Goal: Task Accomplishment & Management: Use online tool/utility

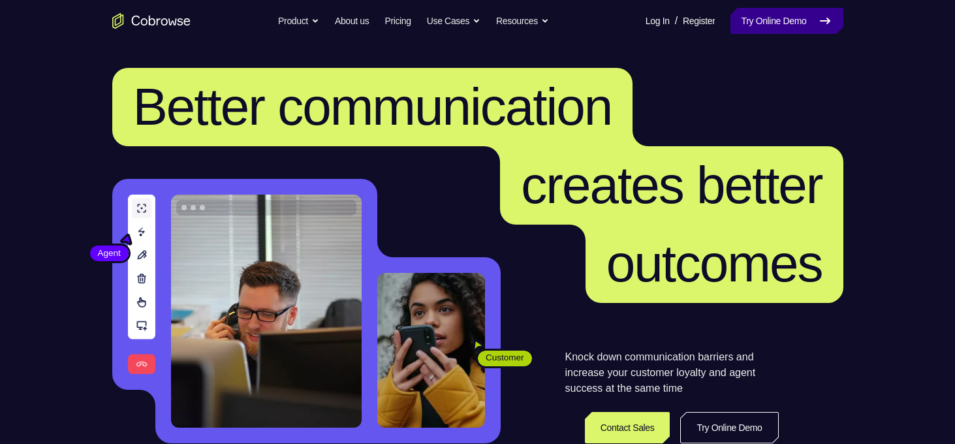
click at [751, 18] on link "Try Online Demo" at bounding box center [787, 21] width 112 height 26
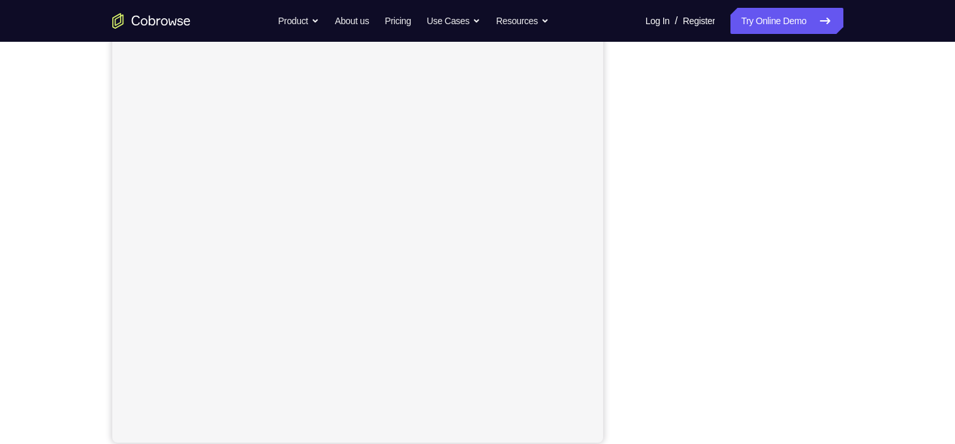
scroll to position [165, 0]
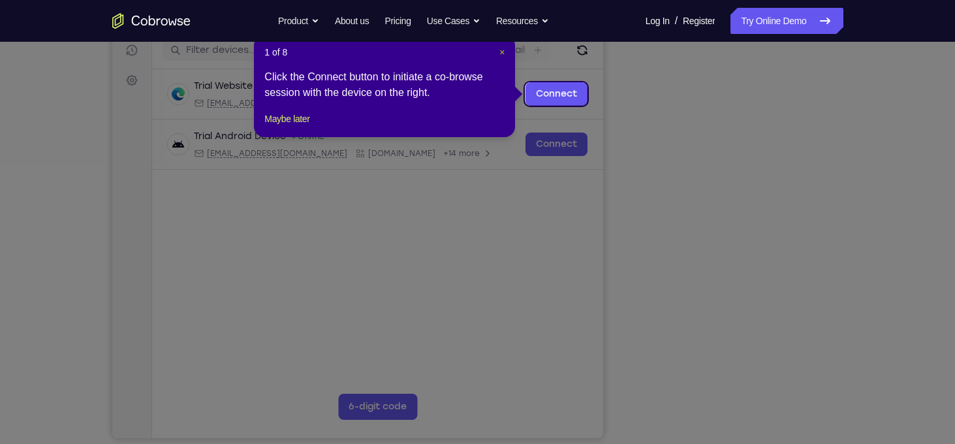
click at [504, 55] on span "×" at bounding box center [501, 52] width 5 height 10
